Goal: Information Seeking & Learning: Learn about a topic

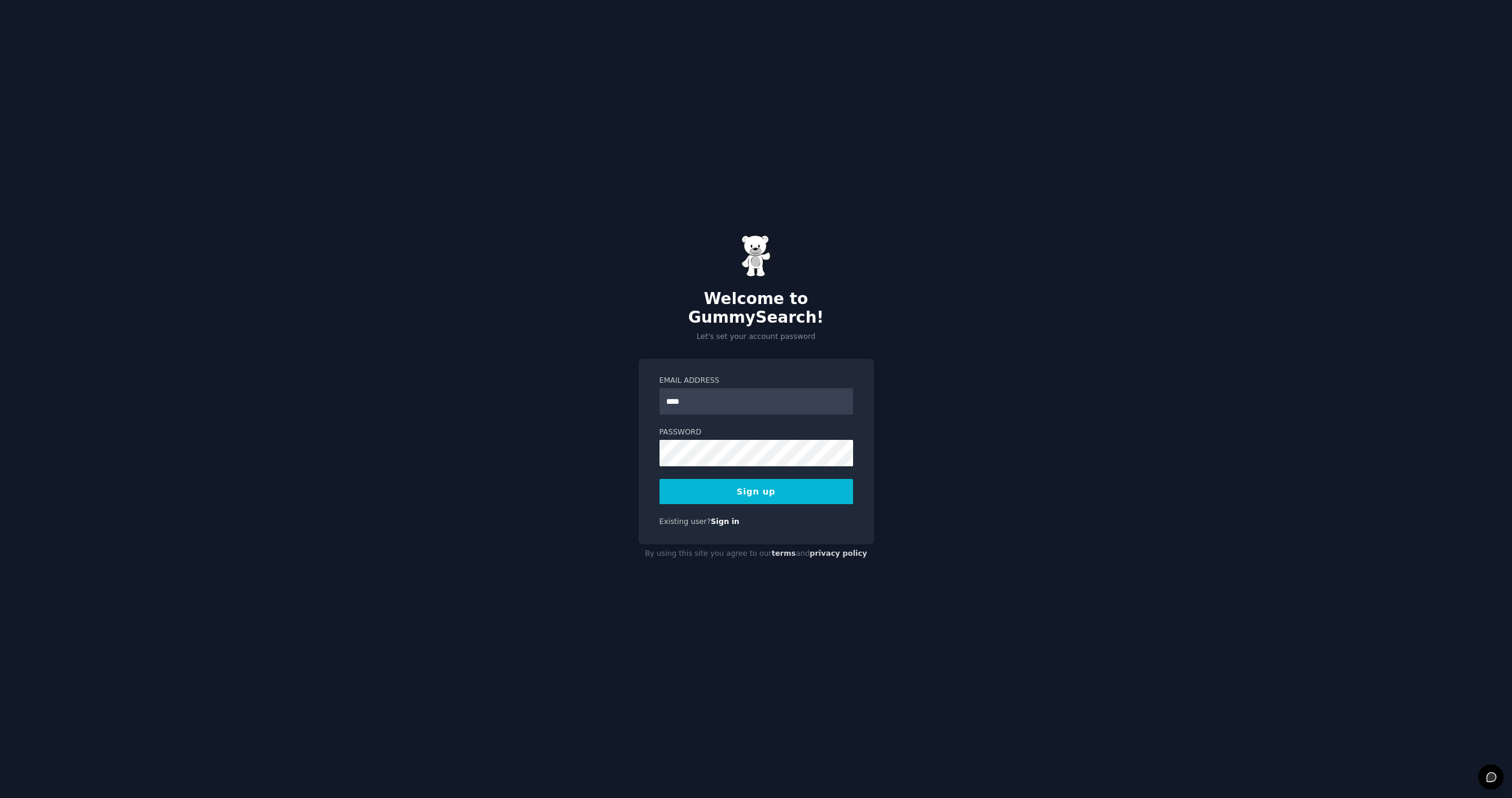
type input "**********"
click at [764, 488] on button "Sign up" at bounding box center [756, 491] width 194 height 25
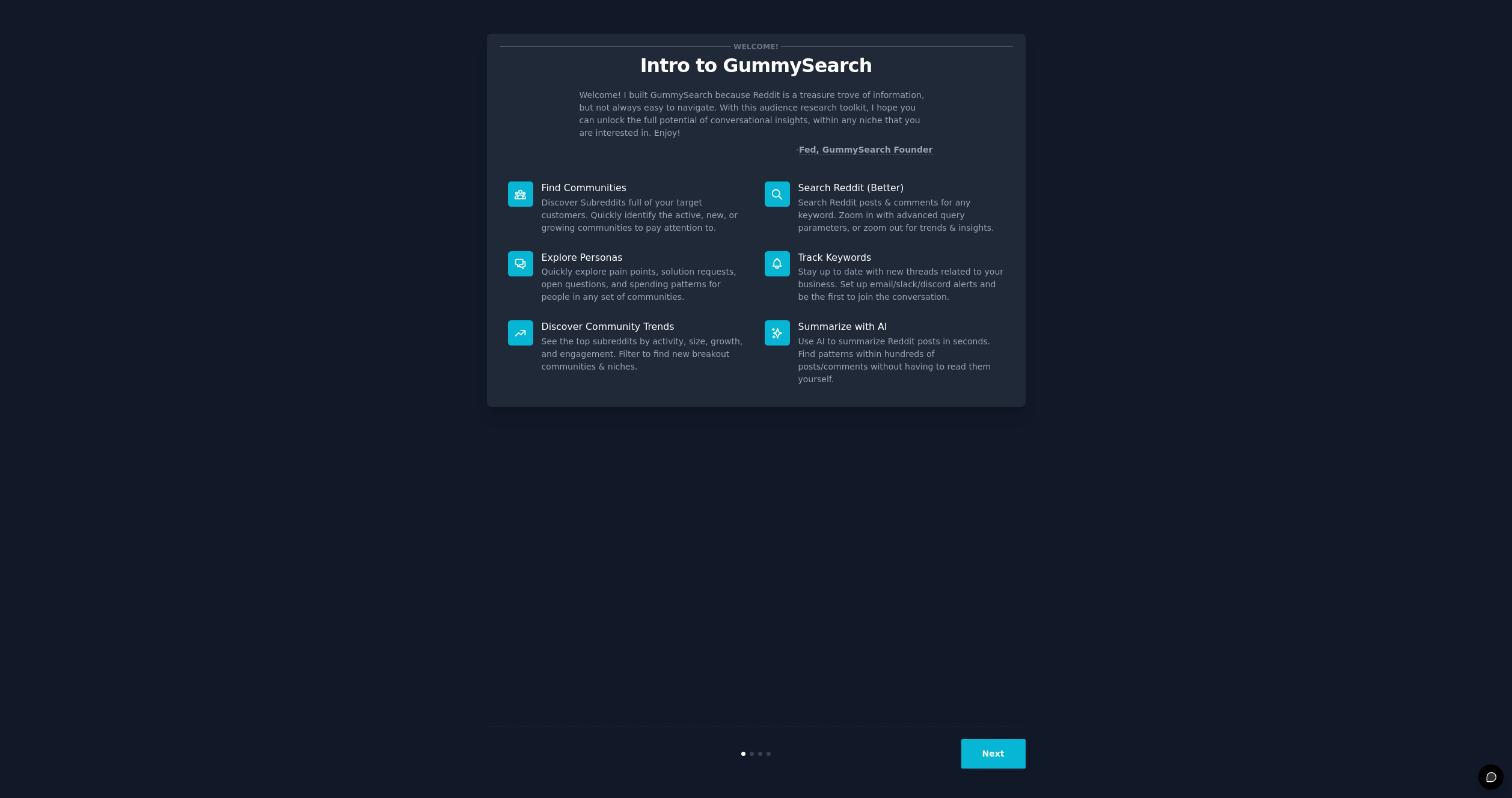
click at [991, 751] on button "Next" at bounding box center [993, 753] width 64 height 29
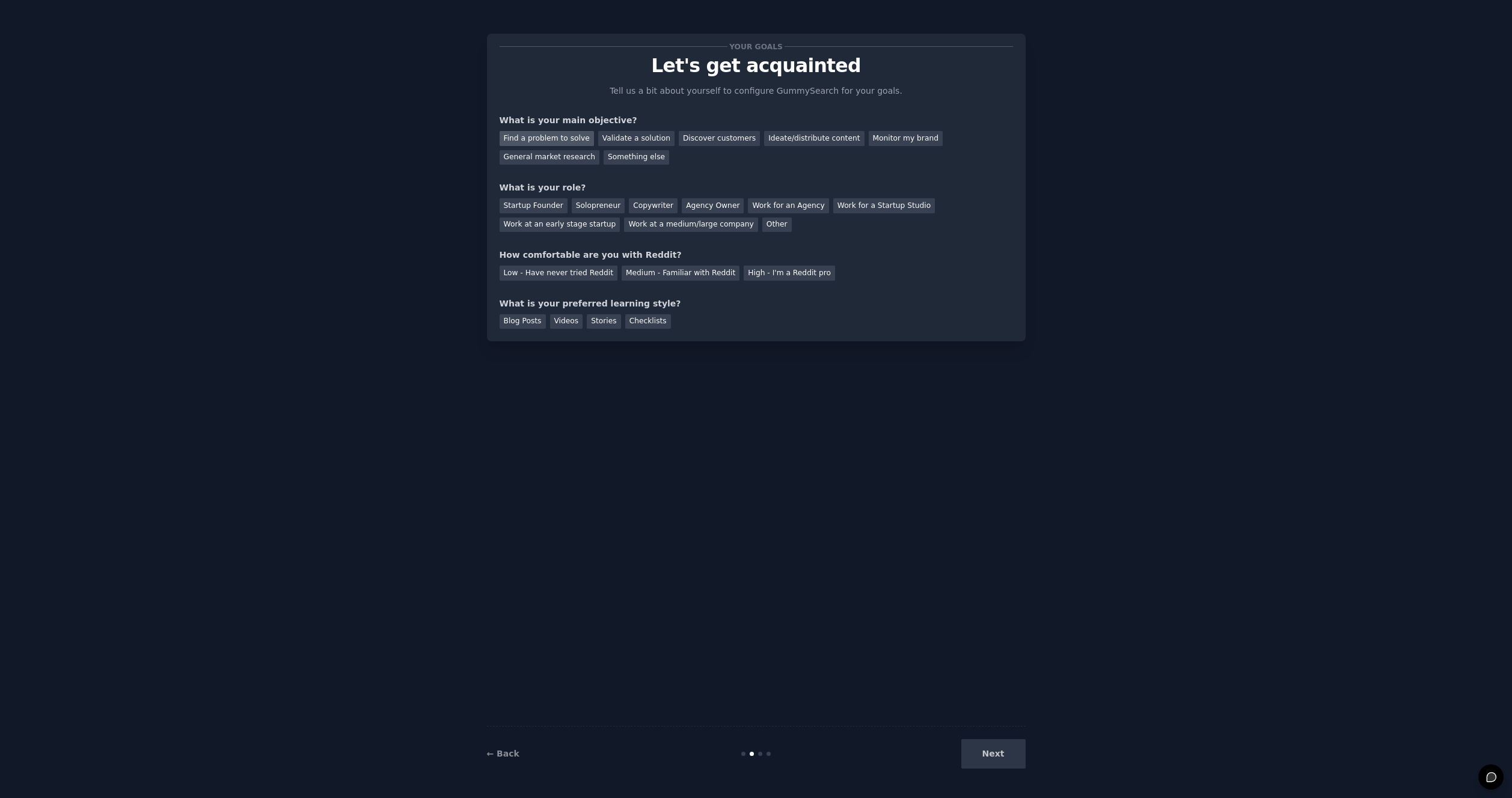
click at [579, 140] on div "Find a problem to solve" at bounding box center [547, 138] width 94 height 15
click at [551, 207] on div "Startup Founder" at bounding box center [534, 205] width 68 height 15
click at [581, 208] on div "Solopreneur" at bounding box center [598, 205] width 53 height 15
click at [578, 272] on div "Low - Have never tried Reddit" at bounding box center [558, 272] width 118 height 15
click at [820, 669] on div "Your goals Let's get acquainted Tell us a bit about yourself to configure Gummy…" at bounding box center [756, 399] width 1478 height 764
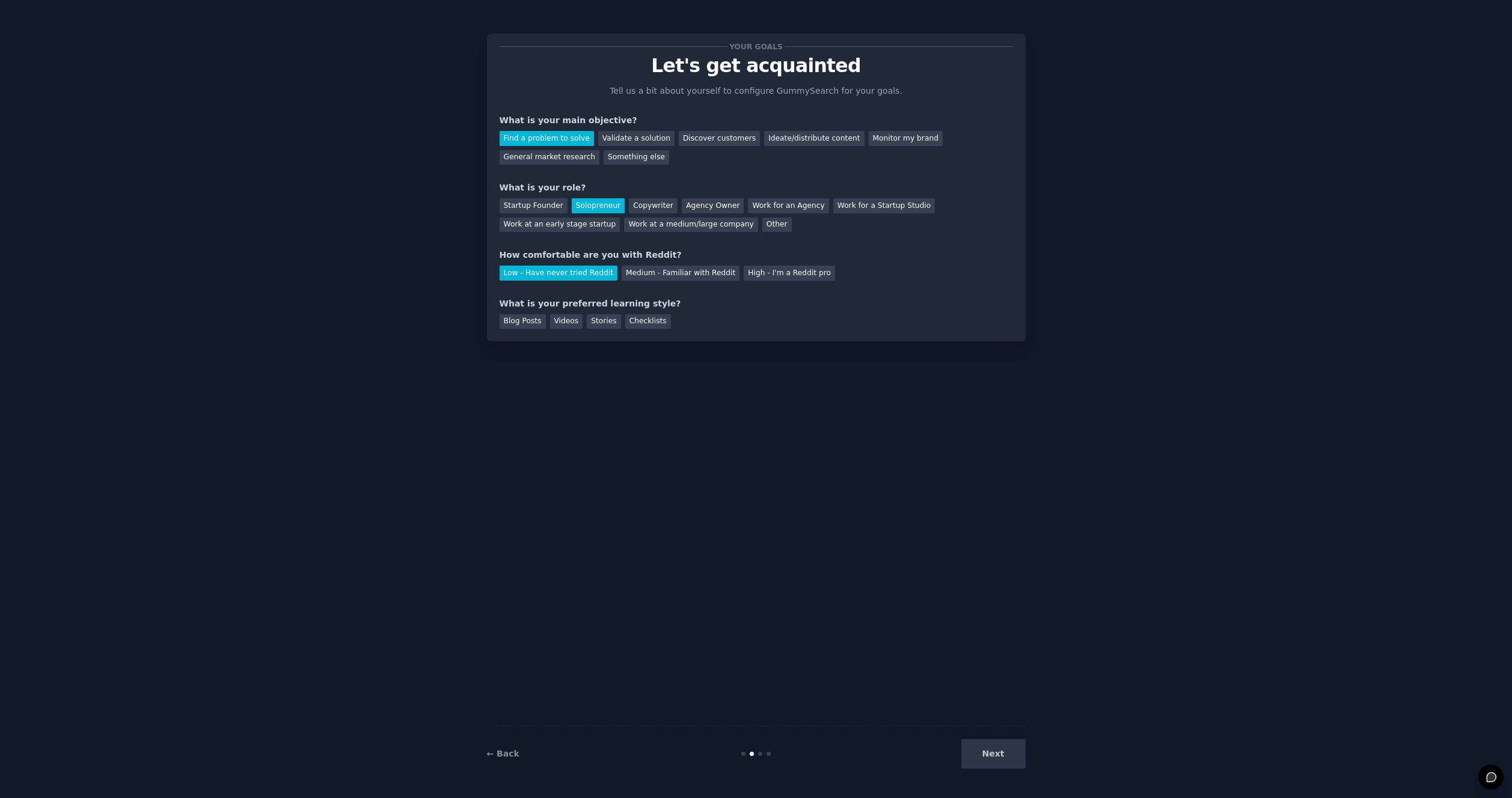
click at [988, 753] on div "Next" at bounding box center [935, 753] width 180 height 29
click at [564, 321] on div "Videos" at bounding box center [566, 321] width 33 height 15
click at [1008, 750] on button "Next" at bounding box center [993, 753] width 64 height 29
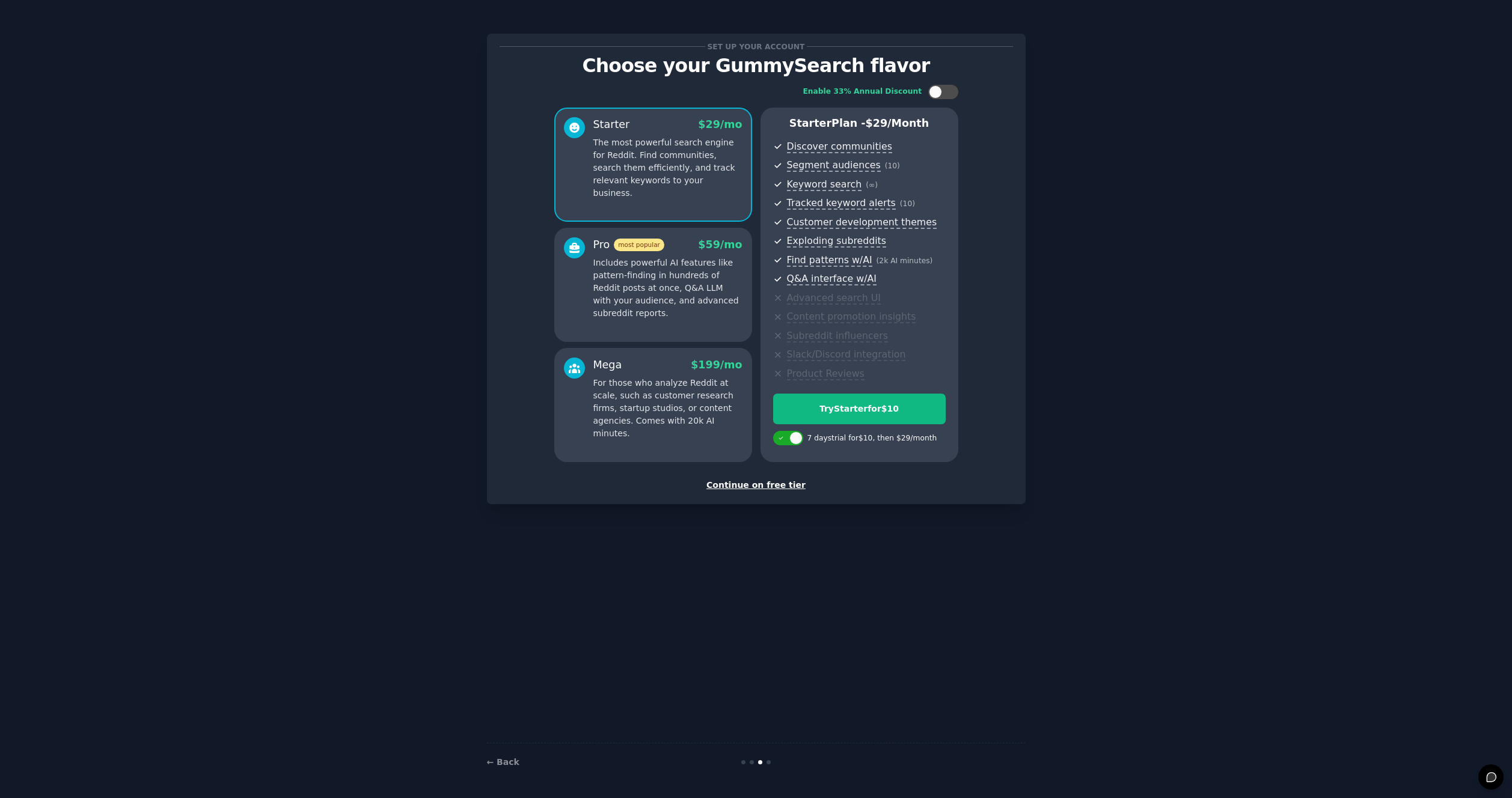
click at [795, 487] on div "Continue on free tier" at bounding box center [756, 485] width 514 height 12
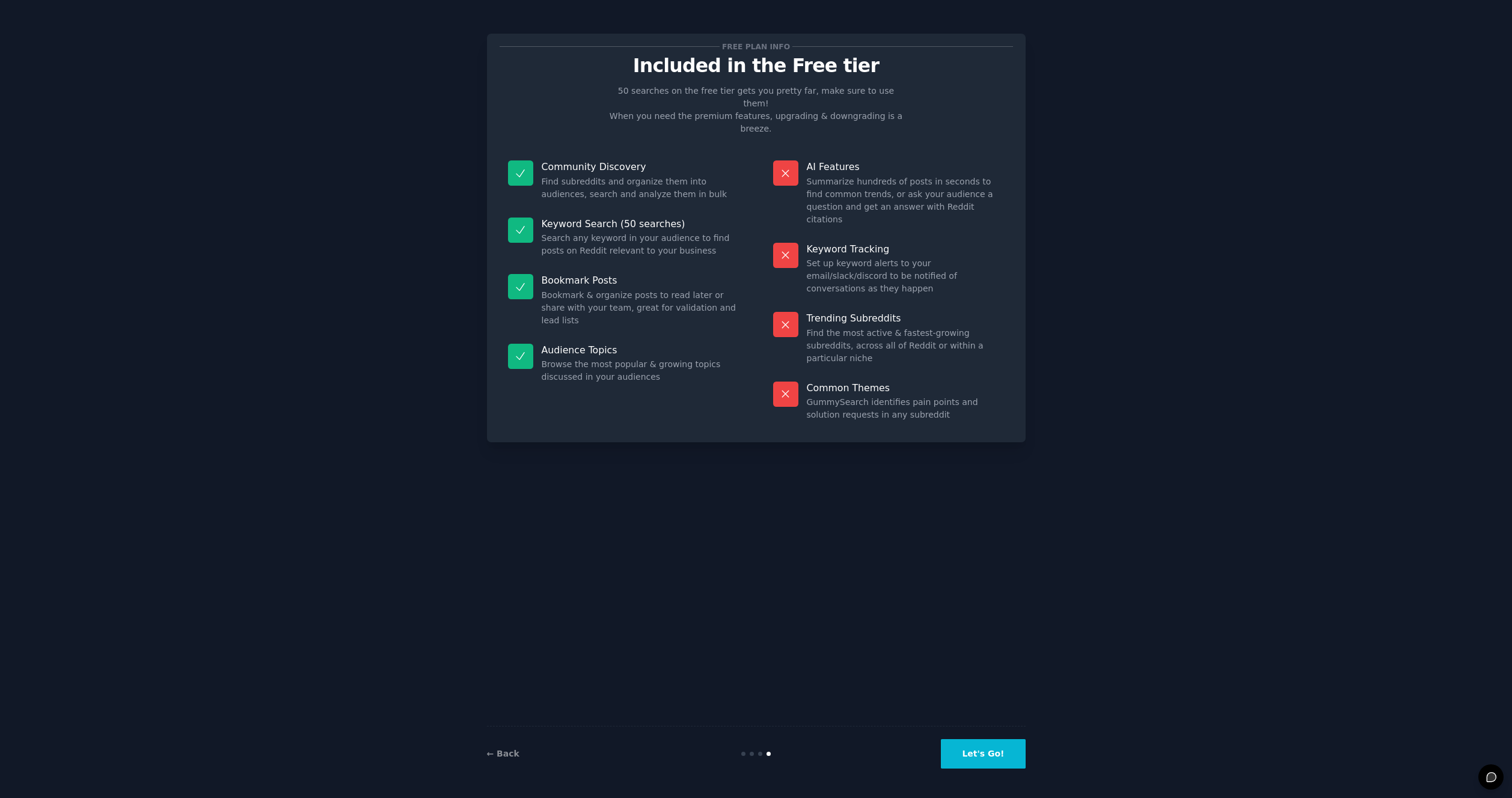
click at [998, 742] on button "Let's Go!" at bounding box center [982, 753] width 84 height 29
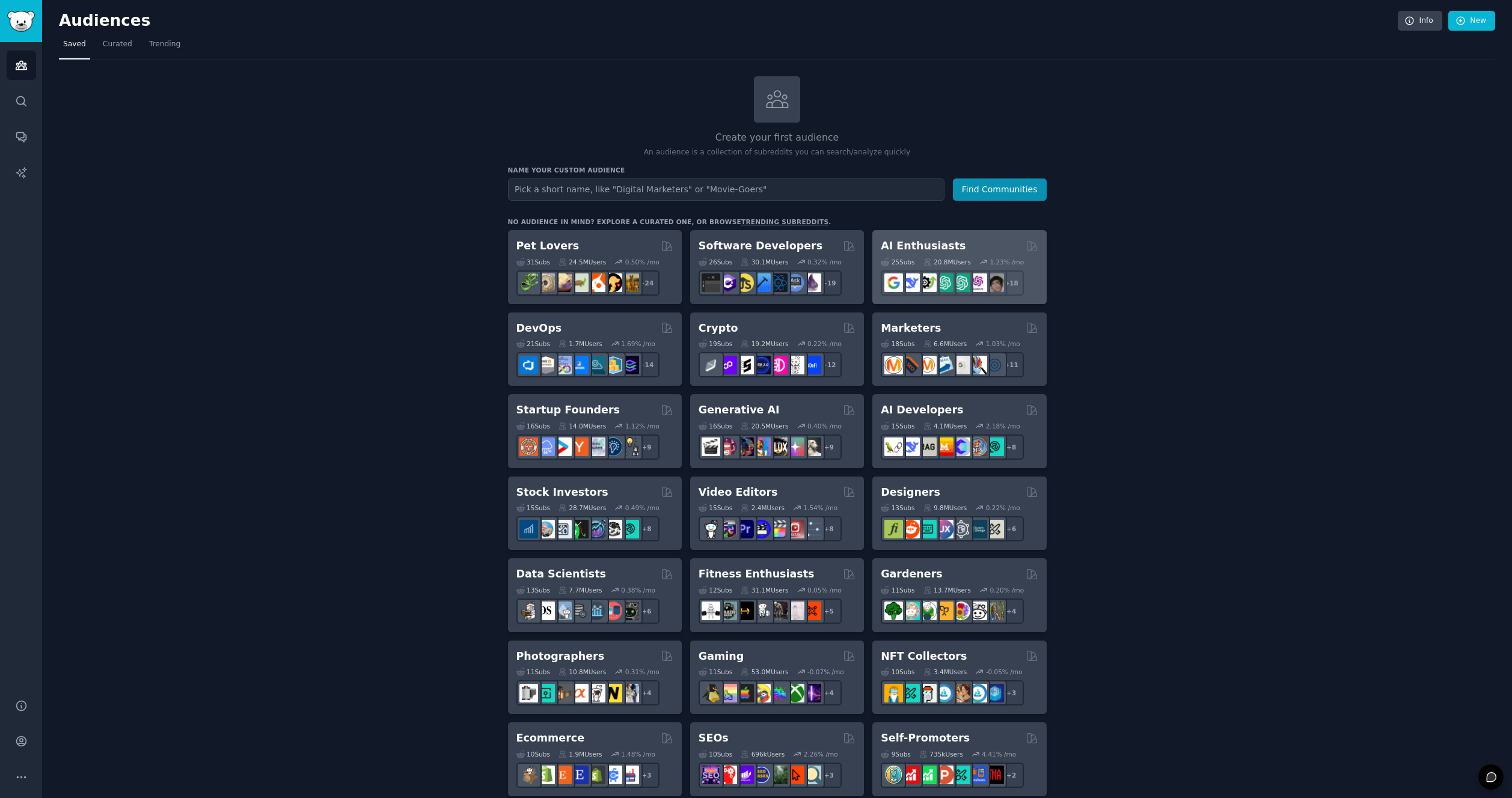
click at [929, 248] on h2 "AI Enthusiasts" at bounding box center [923, 245] width 85 height 15
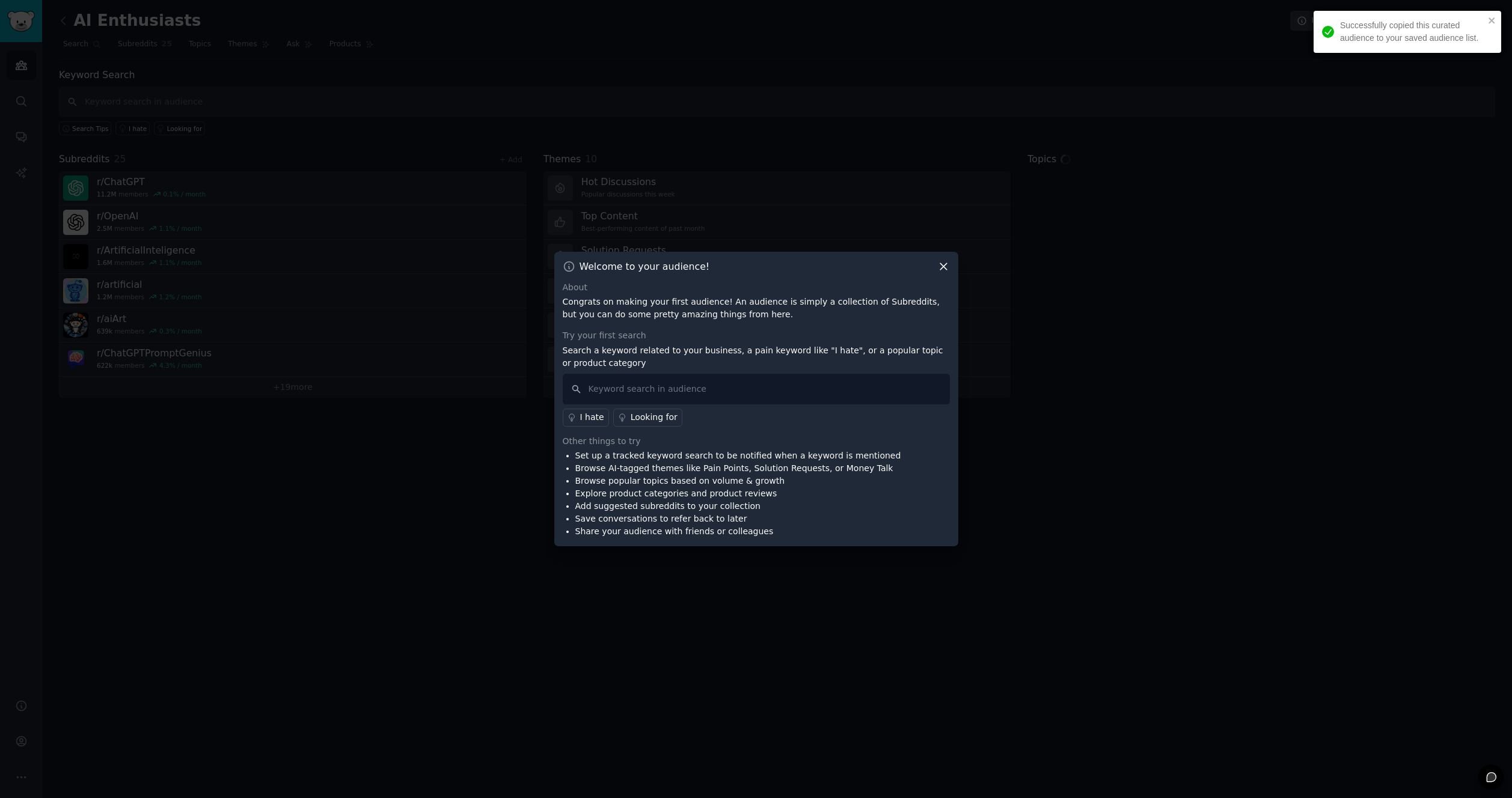
click at [948, 267] on icon at bounding box center [944, 266] width 12 height 12
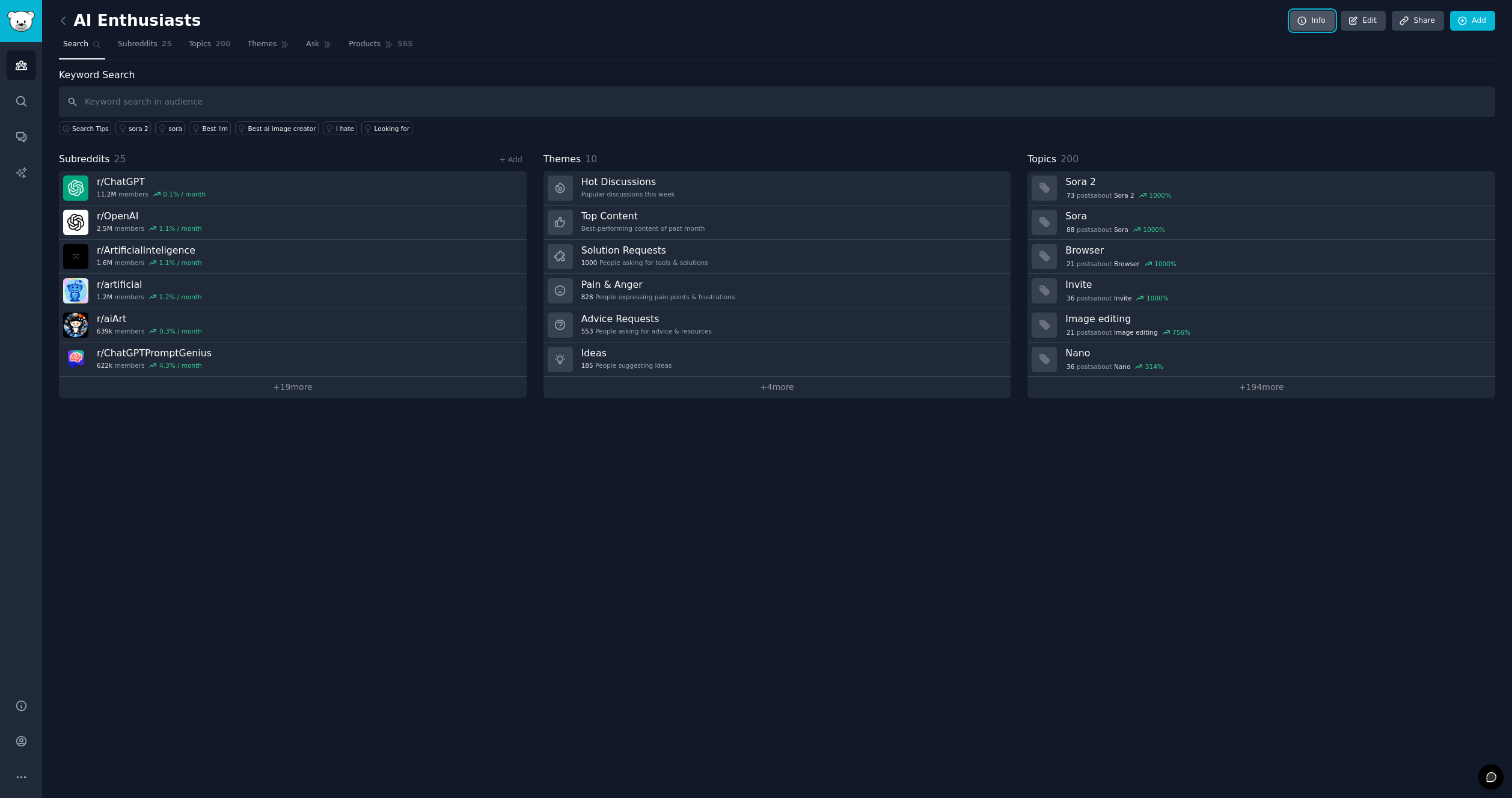
click at [1306, 22] on icon at bounding box center [1302, 21] width 11 height 11
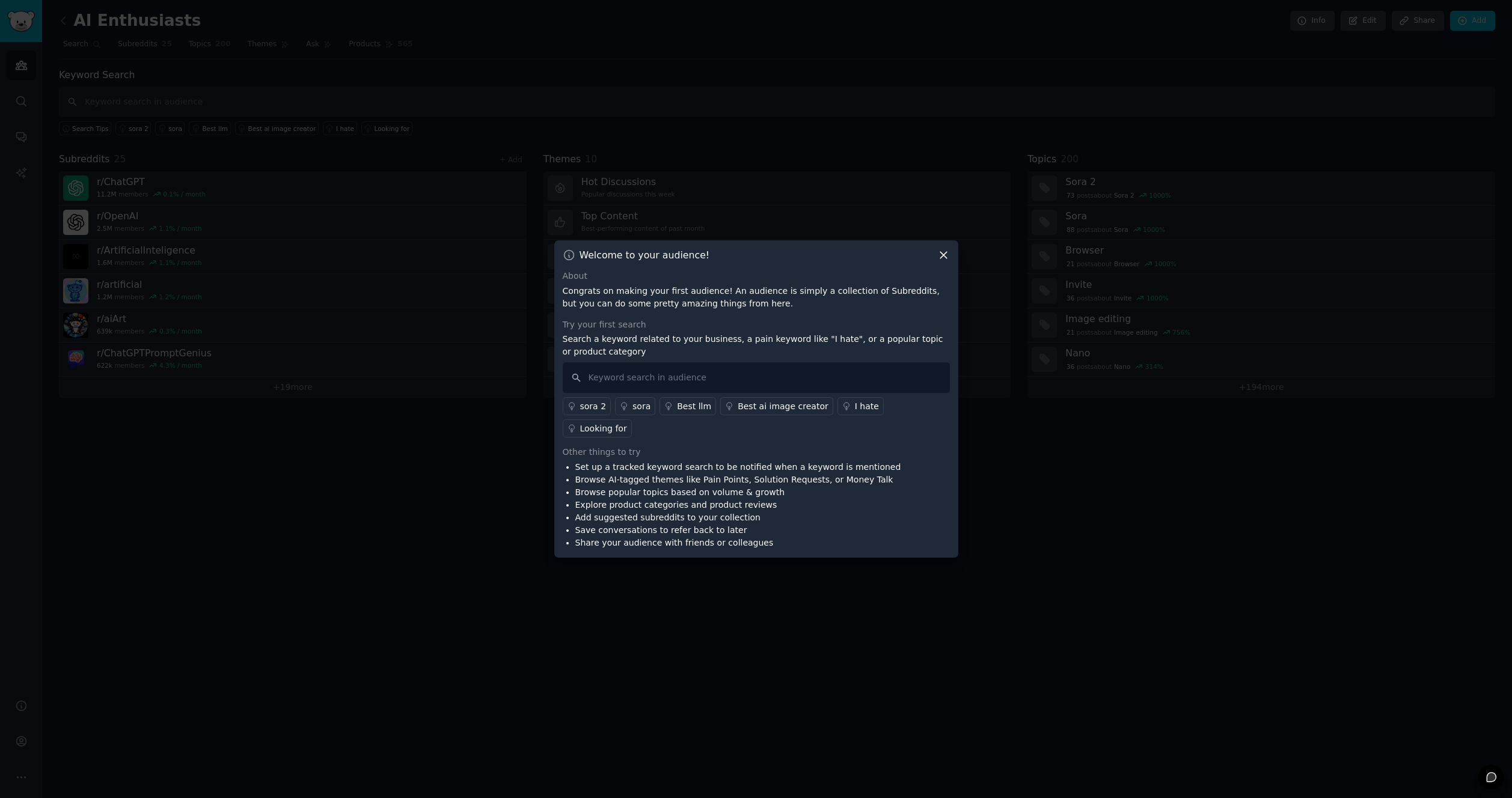
click at [947, 273] on div "Welcome to your audience! About Congrats on making your first audience! An audi…" at bounding box center [756, 398] width 404 height 317
click at [948, 262] on icon at bounding box center [944, 255] width 12 height 12
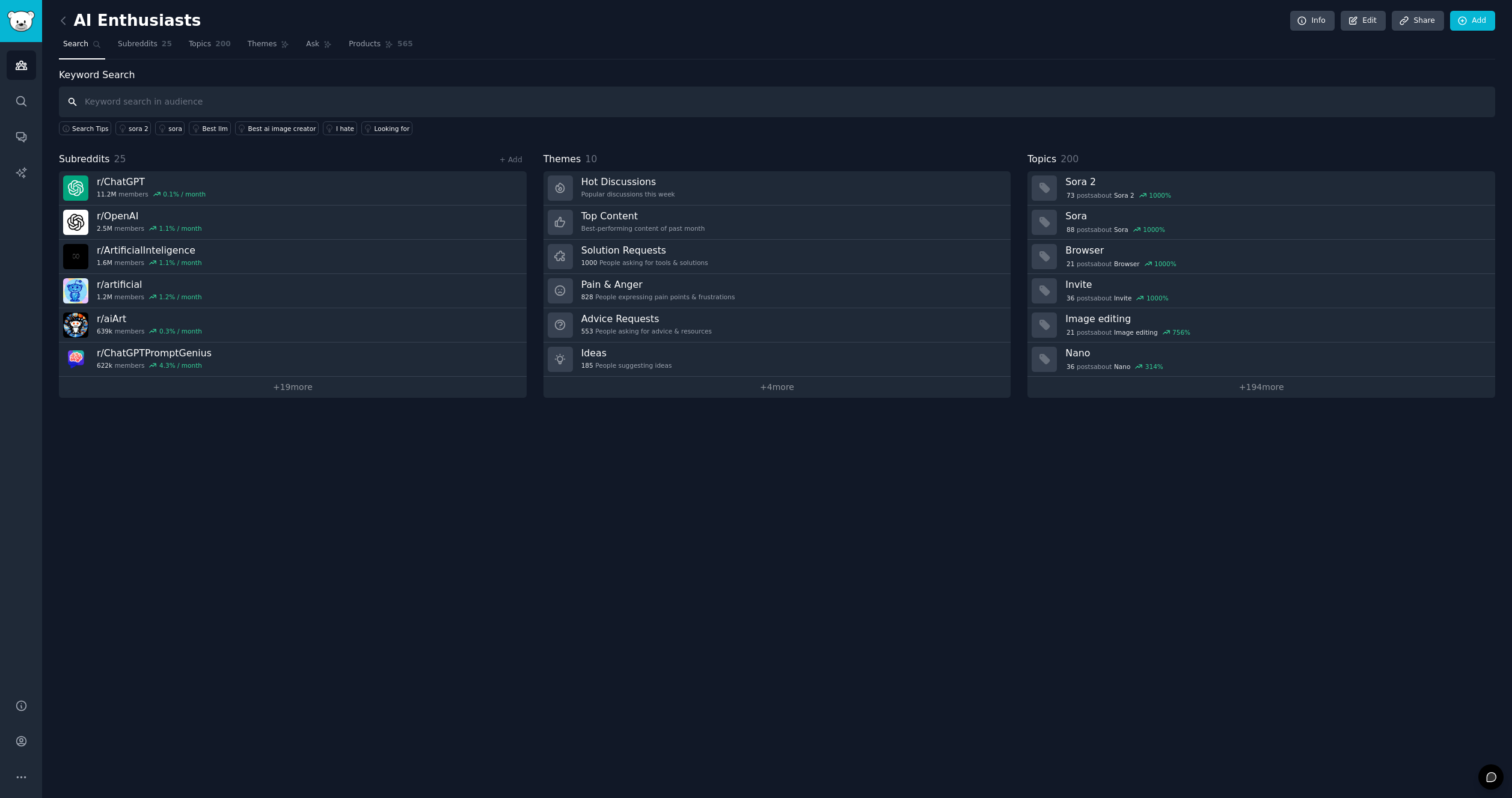
click at [564, 111] on input "text" at bounding box center [777, 102] width 1436 height 31
type input "i hate"
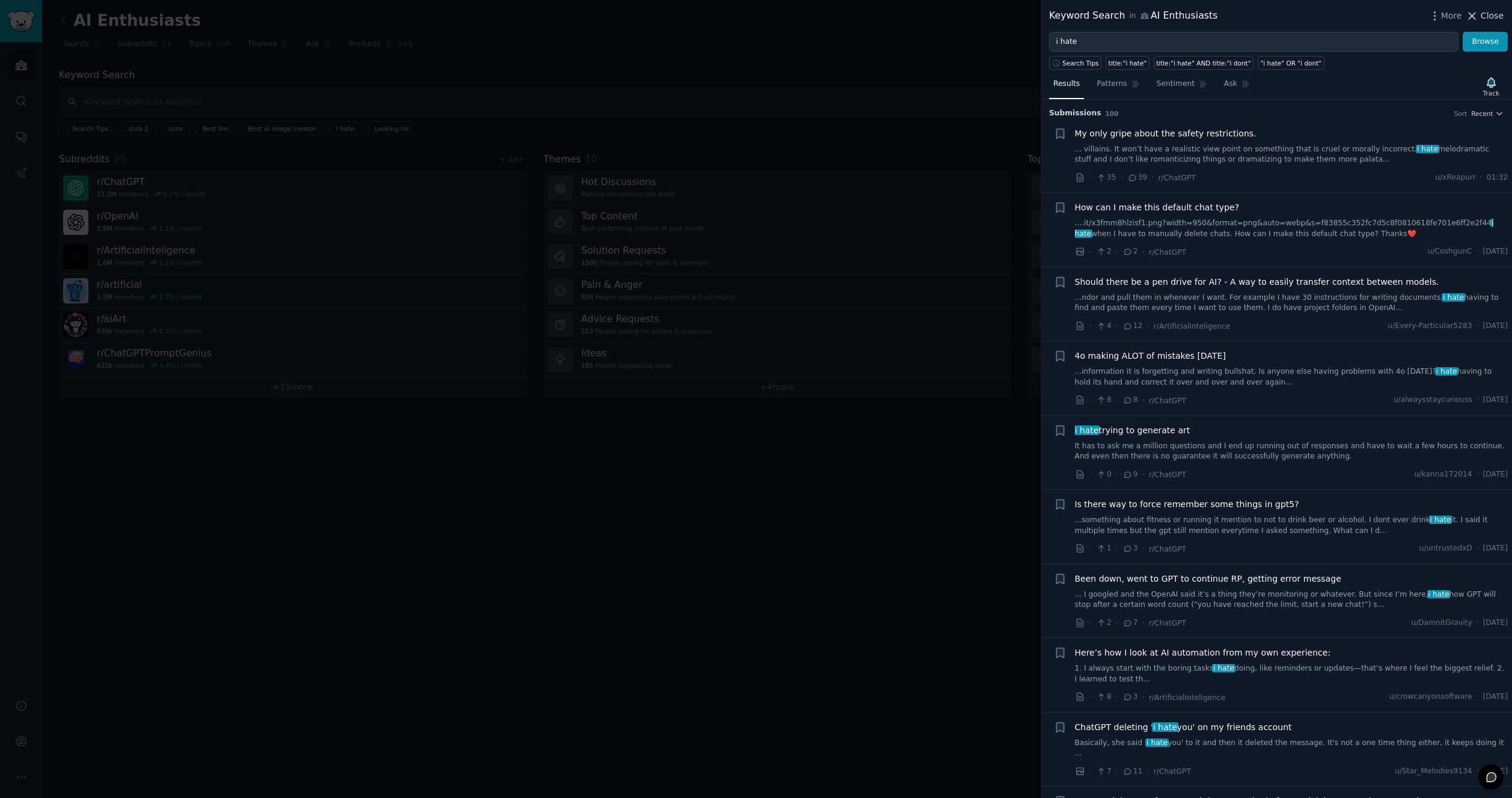
click at [1482, 20] on span "Close" at bounding box center [1492, 15] width 23 height 12
